Goal: Find specific page/section: Find specific page/section

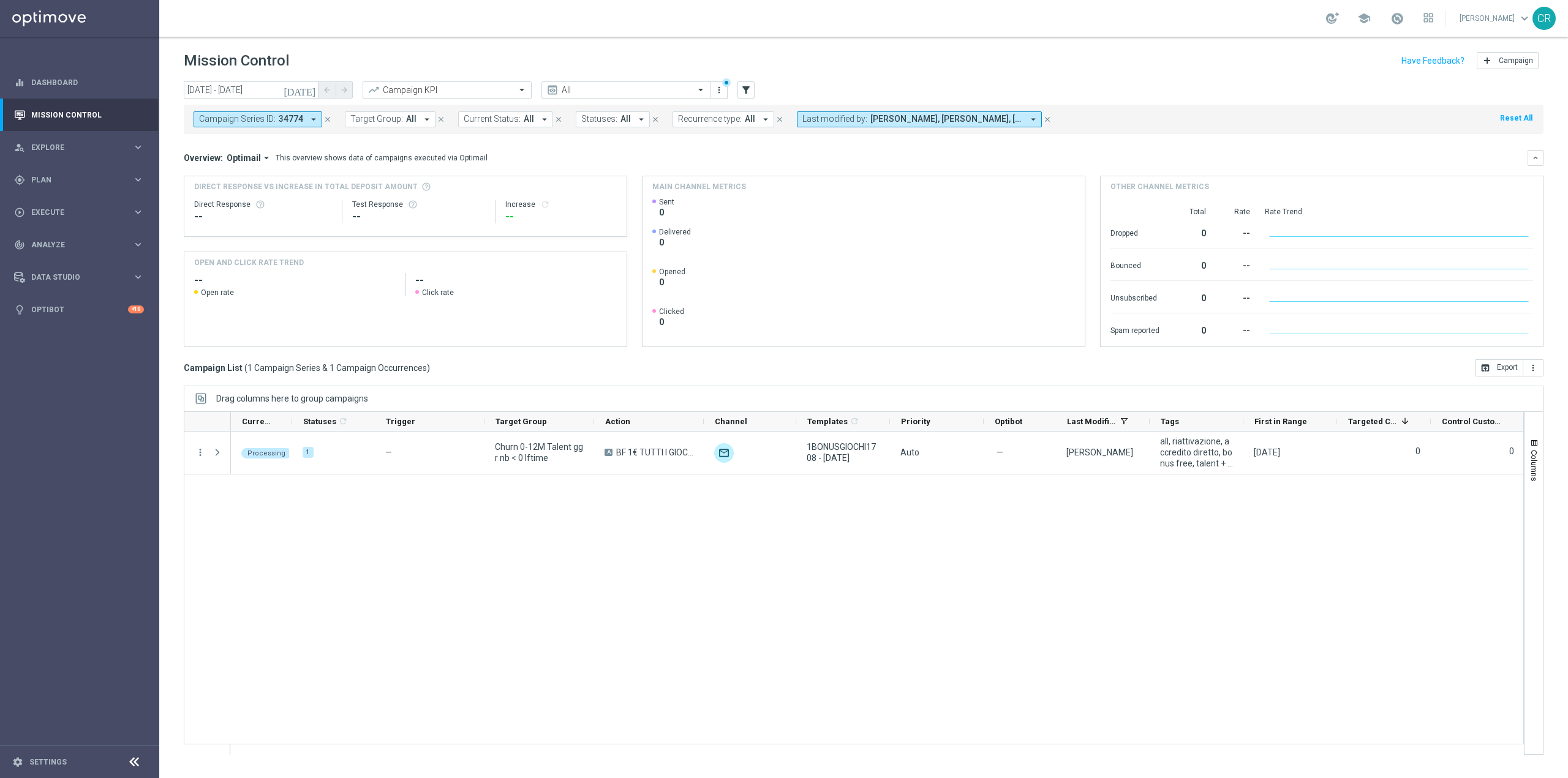
scroll to position [23982, 0]
click at [60, 175] on div "gps_fixed Plan" at bounding box center [73, 180] width 118 height 11
click at [74, 146] on span "Explore" at bounding box center [82, 147] width 101 height 7
click at [58, 356] on span "Execute" at bounding box center [82, 359] width 101 height 7
click at [83, 182] on span "Plan" at bounding box center [82, 180] width 101 height 7
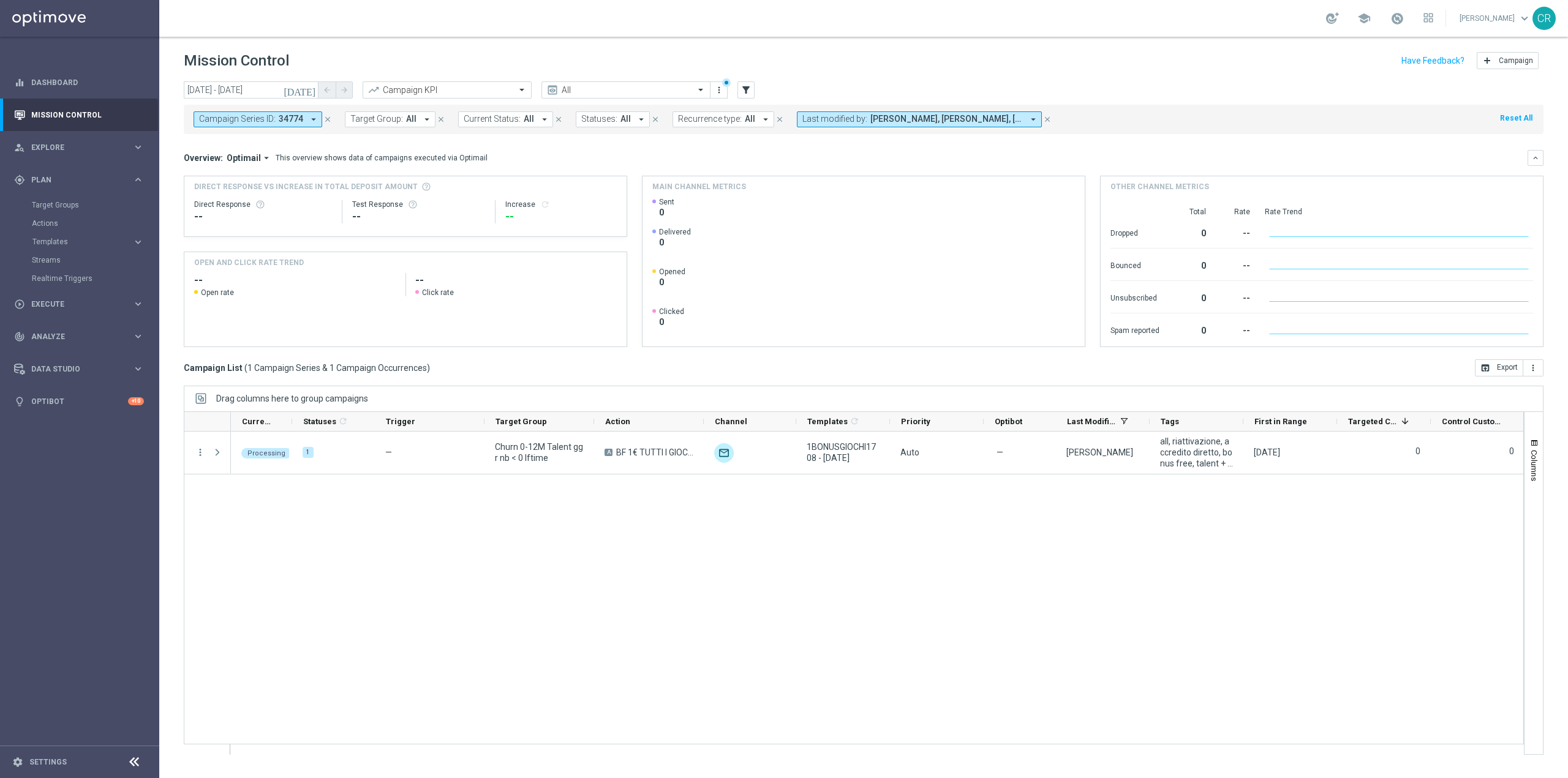
click at [87, 233] on accordion "Templates keyboard_arrow_right Optimail OptiMobile In-App OptiMobile Push Optip…" at bounding box center [95, 242] width 127 height 19
click at [87, 235] on accordion "Templates keyboard_arrow_right Optimail OptiMobile In-App OptiMobile Push Optip…" at bounding box center [95, 242] width 127 height 19
click at [87, 242] on span "Templates" at bounding box center [76, 242] width 87 height 7
click at [77, 257] on link "Optimail" at bounding box center [83, 260] width 90 height 10
